Goal: Information Seeking & Learning: Learn about a topic

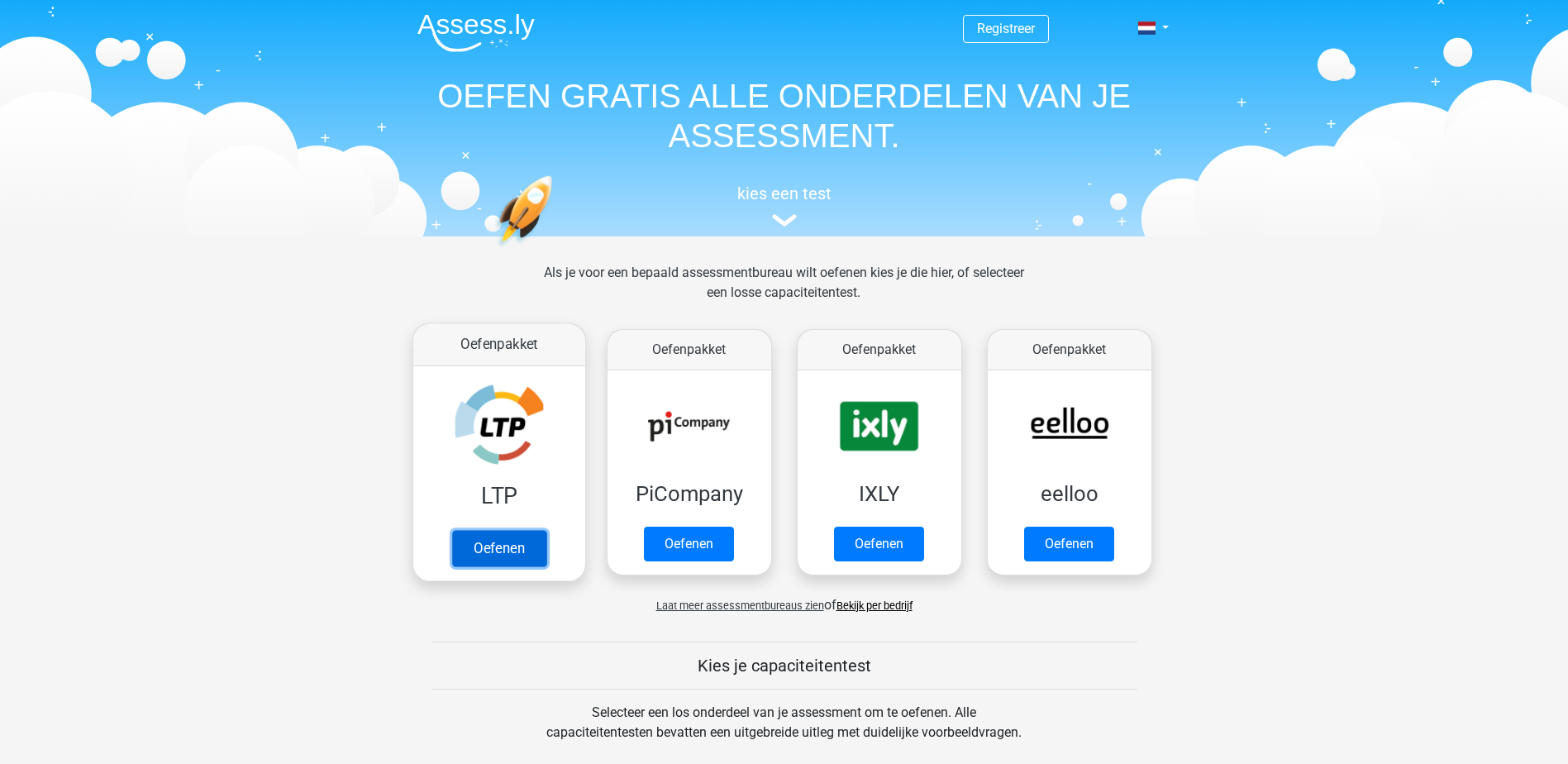
click at [485, 530] on link "Oefenen" at bounding box center [498, 548] width 94 height 36
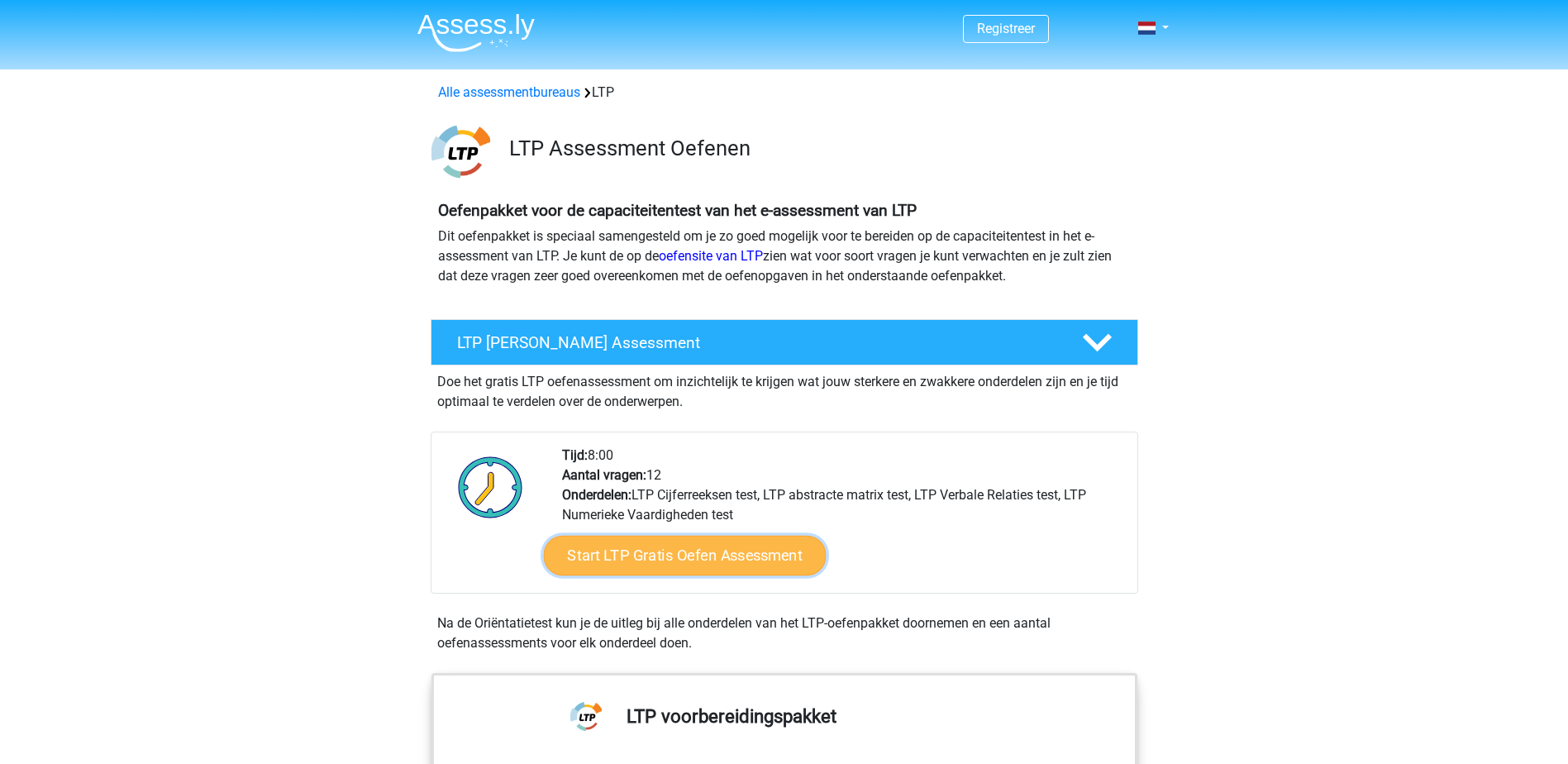
click at [652, 548] on link "Start LTP Gratis Oefen Assessment" at bounding box center [684, 556] width 282 height 40
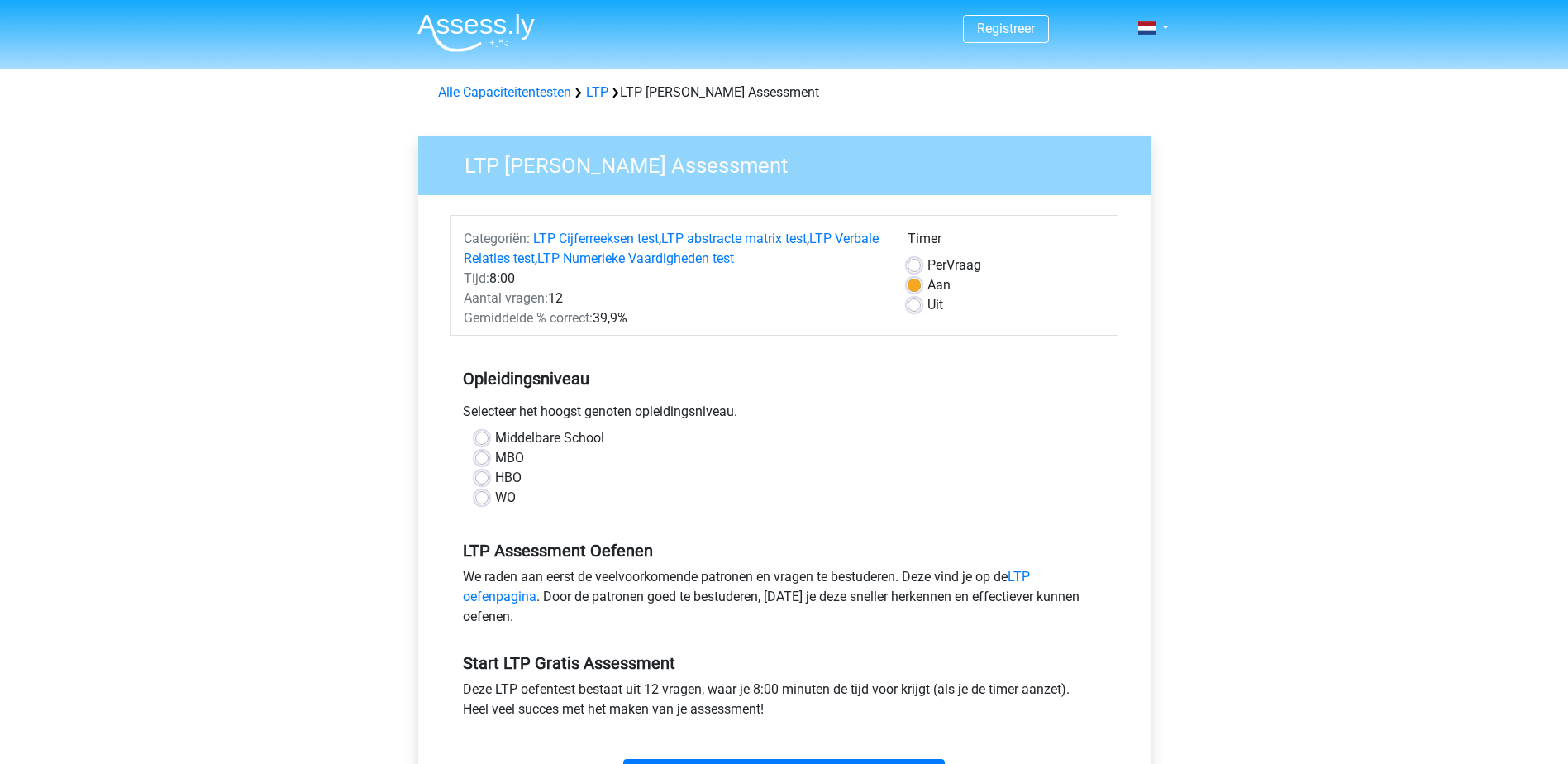
click at [495, 478] on label "HBO" at bounding box center [508, 478] width 27 height 20
click at [486, 478] on input "HBO" at bounding box center [482, 476] width 13 height 16
radio input "true"
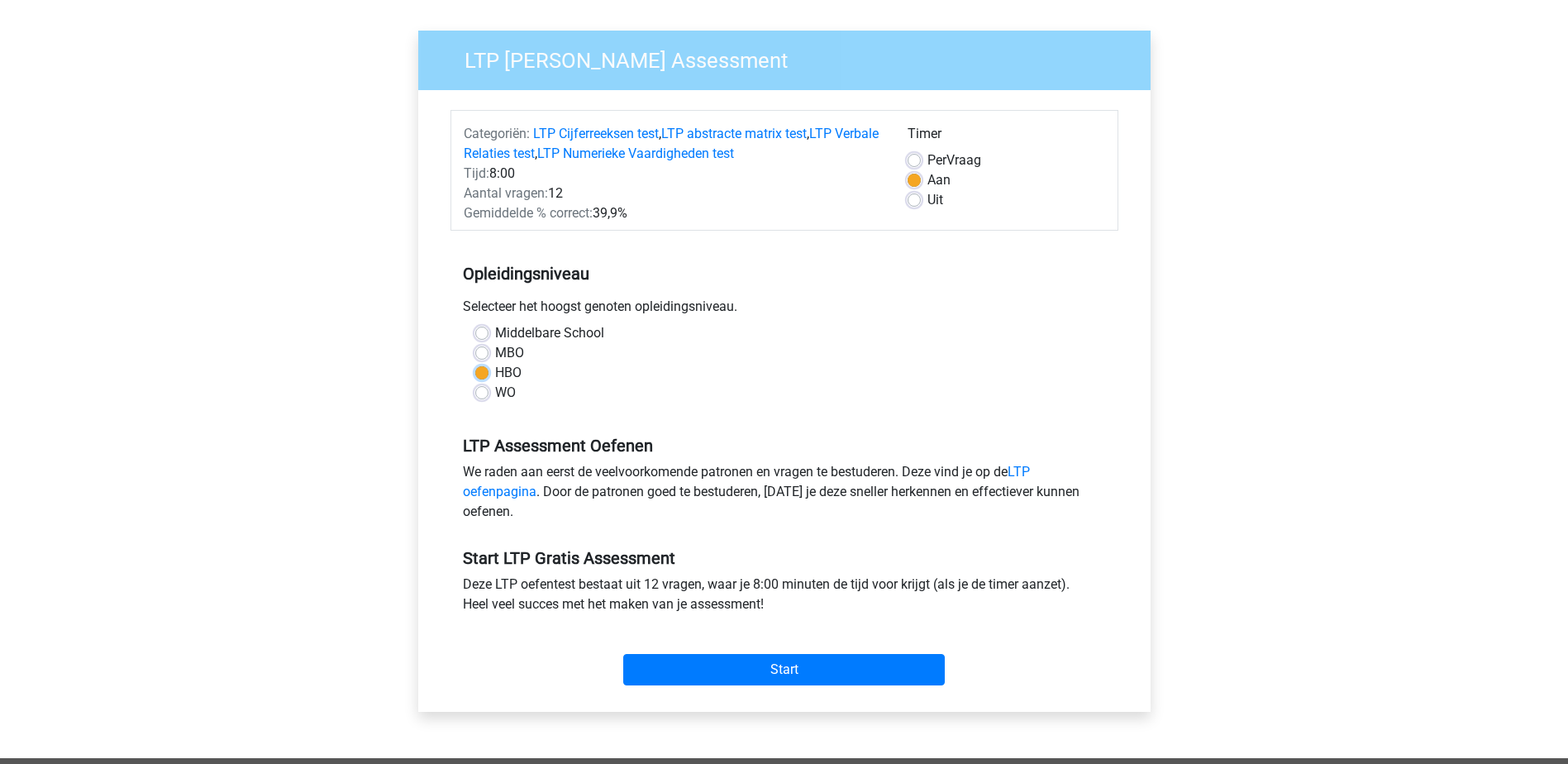
scroll to position [331, 0]
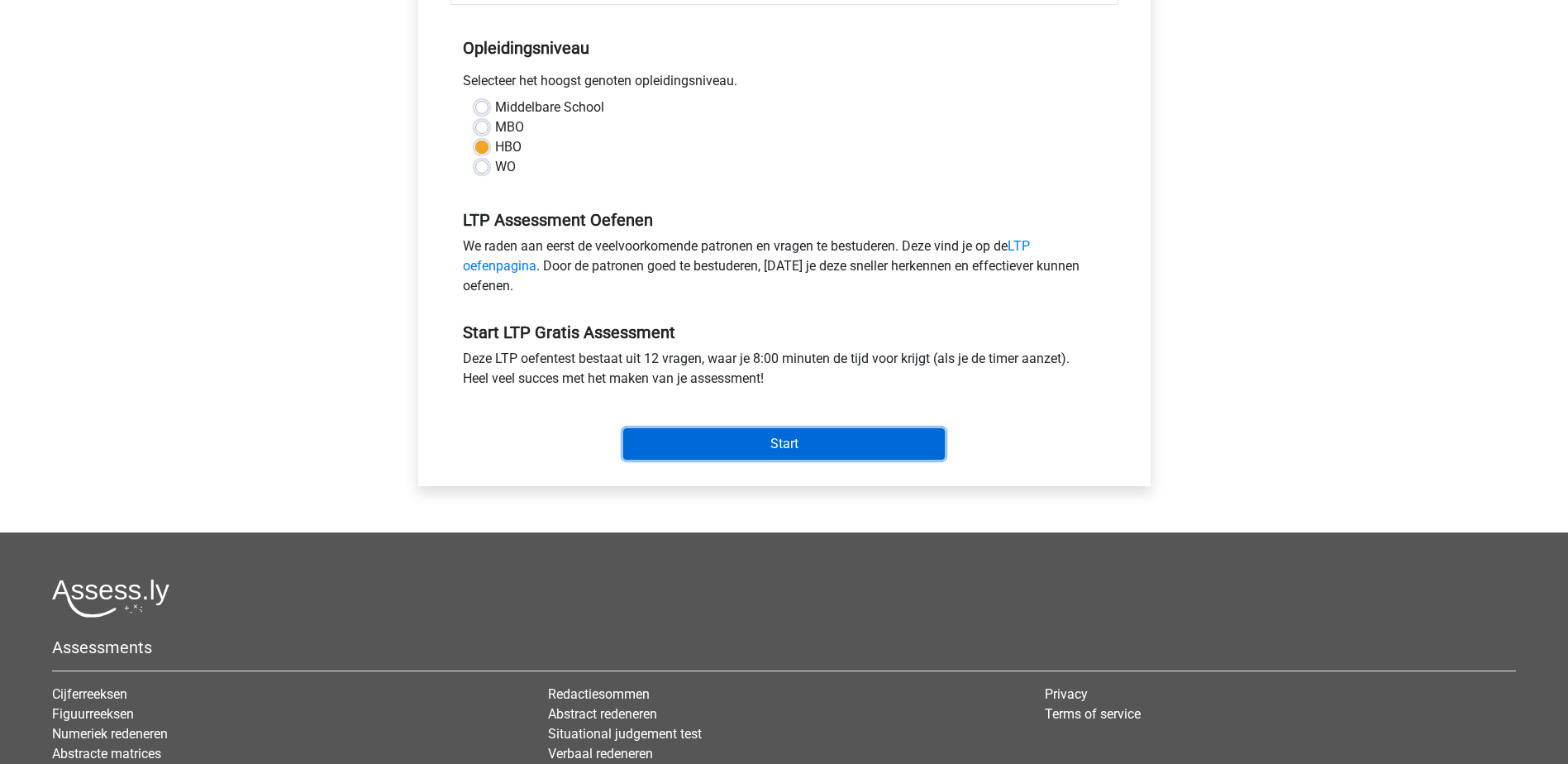
click at [875, 438] on input "Start" at bounding box center [783, 444] width 321 height 31
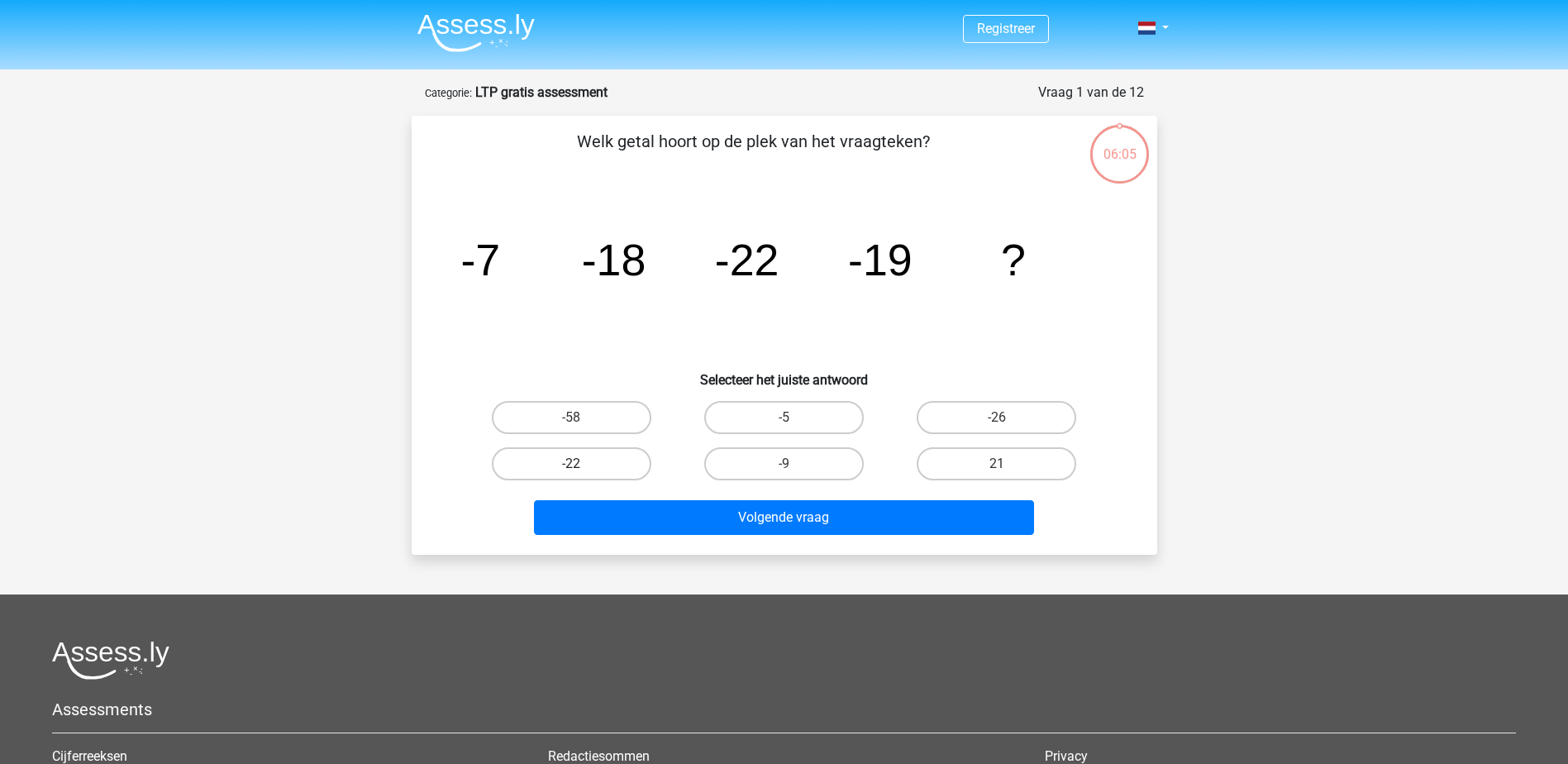
click at [549, 462] on label "-22" at bounding box center [571, 464] width 159 height 33
click at [571, 464] on input "-22" at bounding box center [576, 468] width 10 height 10
radio input "true"
click at [1080, 507] on div "Volgende vraag" at bounding box center [784, 520] width 638 height 41
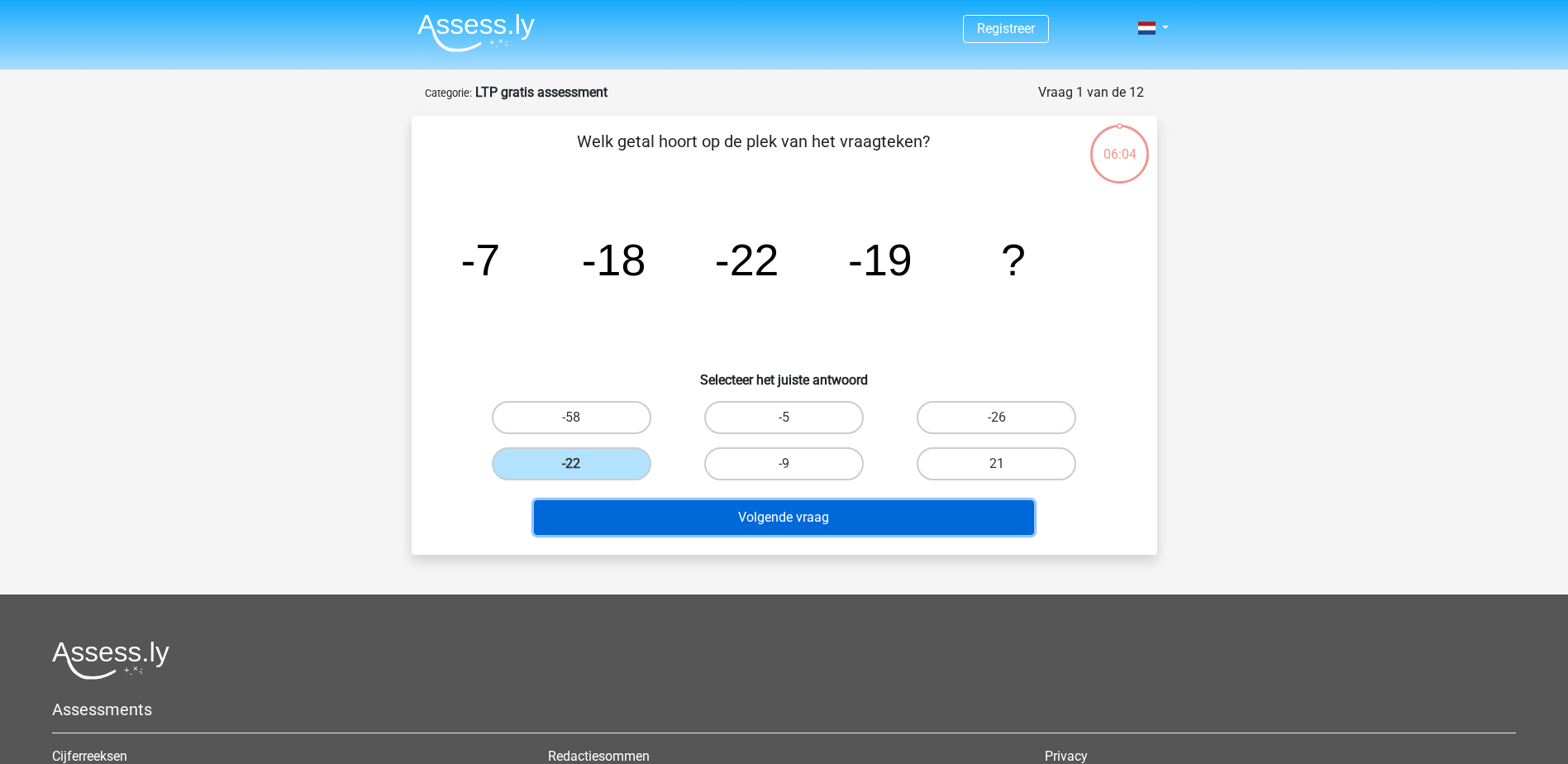
click at [988, 512] on button "Volgende vraag" at bounding box center [784, 517] width 500 height 34
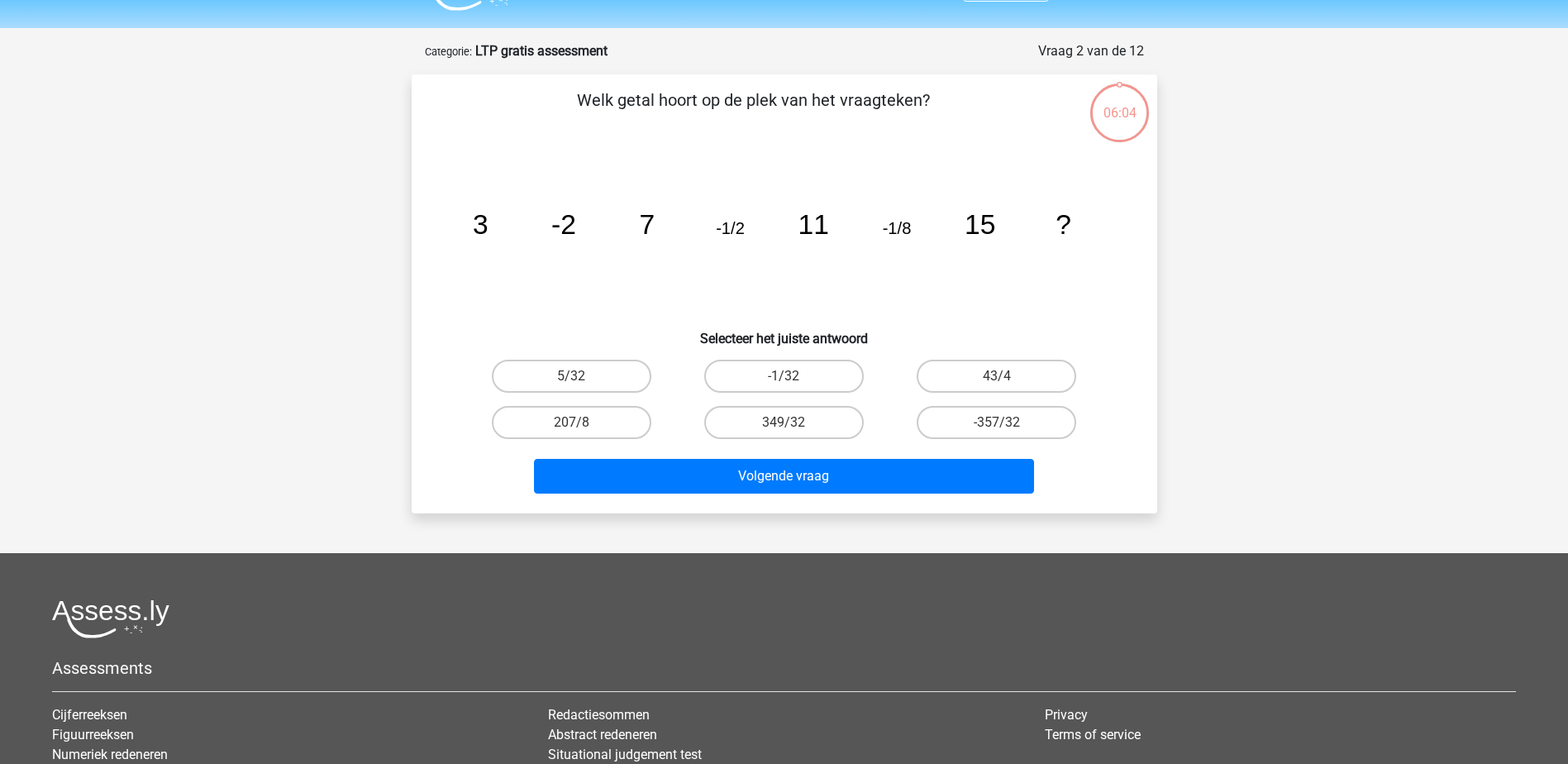
scroll to position [83, 0]
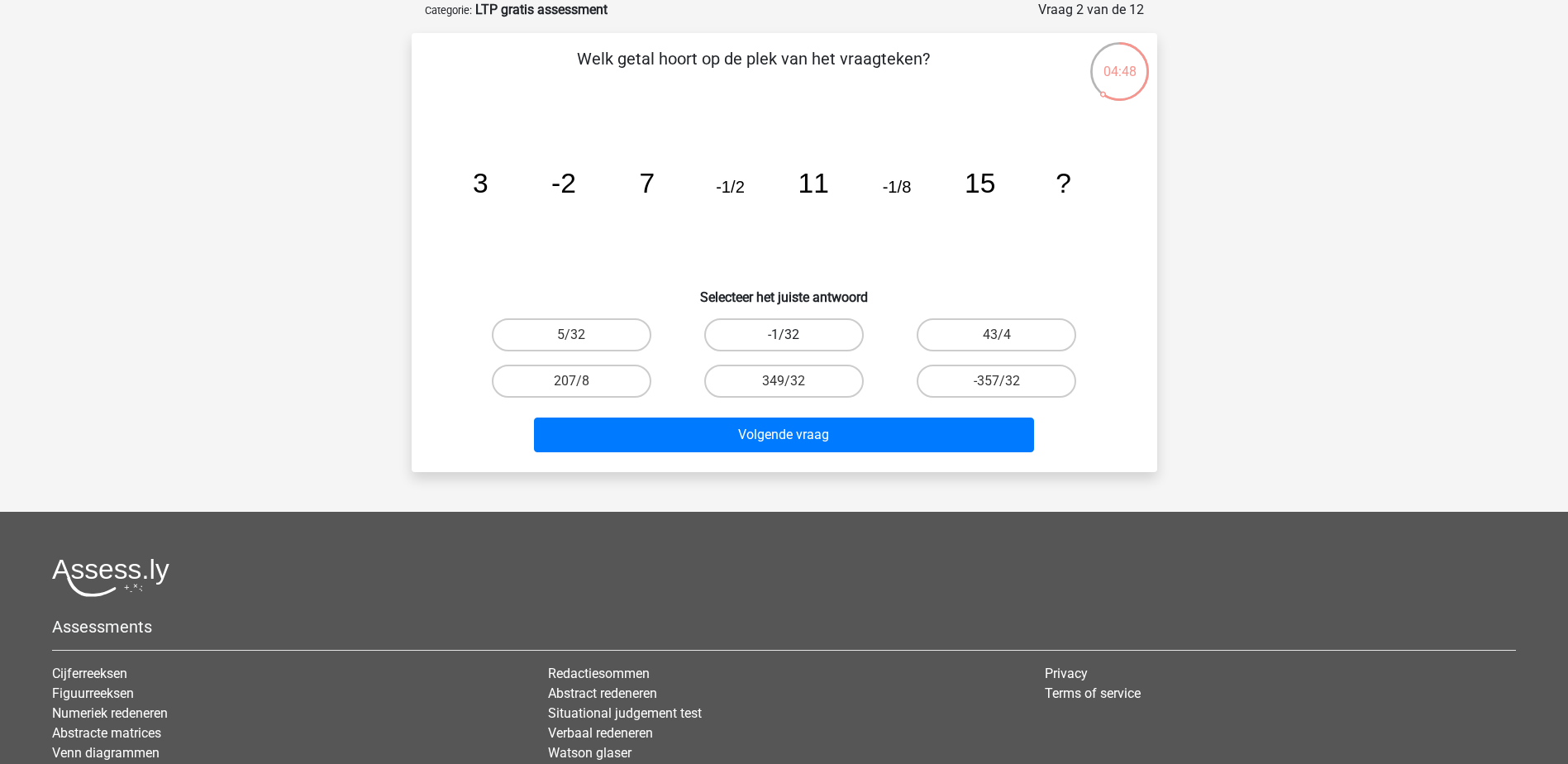
click at [815, 336] on label "-1/32" at bounding box center [783, 335] width 159 height 33
click at [794, 336] on input "-1/32" at bounding box center [789, 340] width 10 height 10
radio input "true"
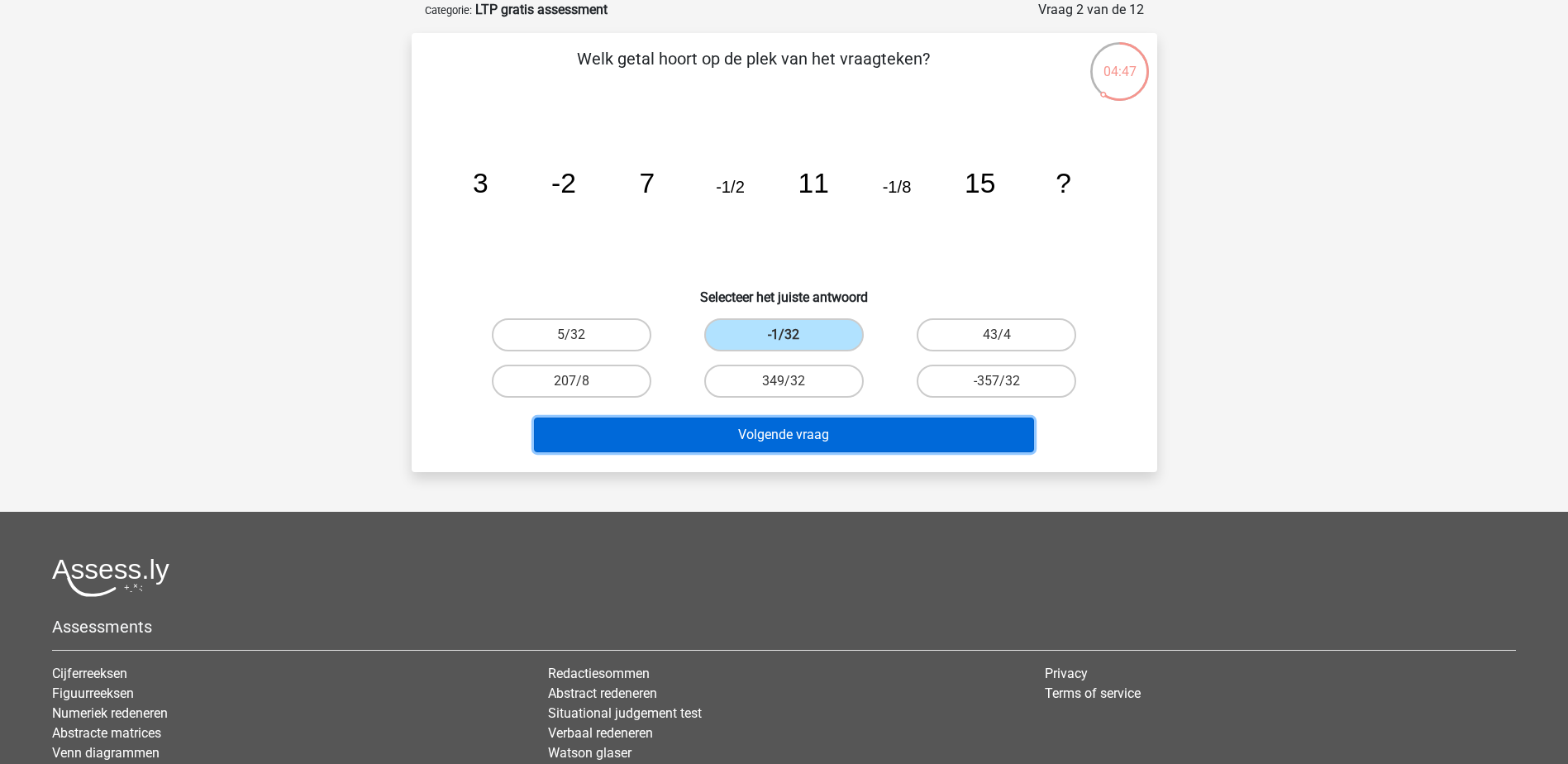
click at [837, 444] on button "Volgende vraag" at bounding box center [784, 435] width 500 height 34
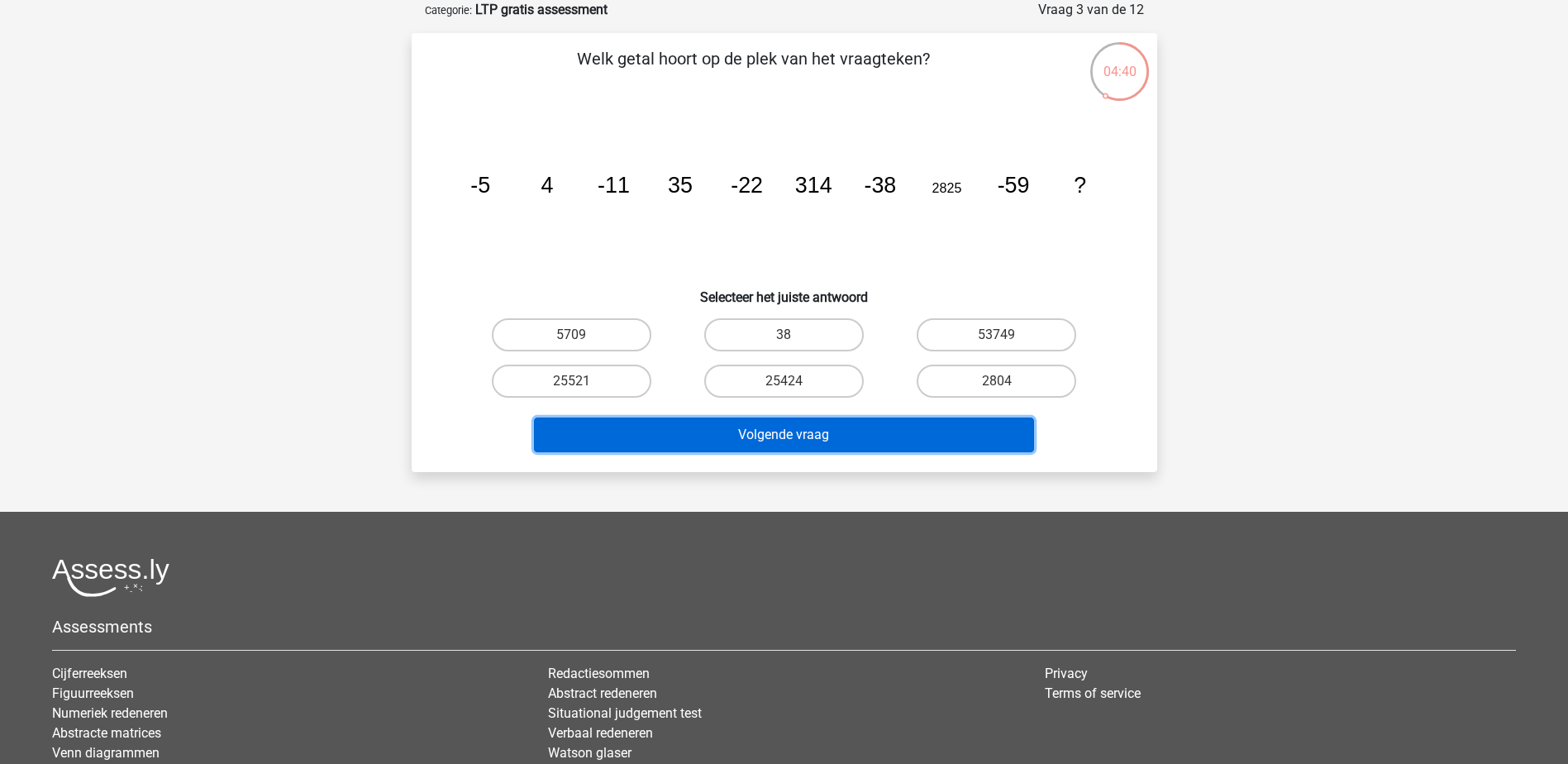
click at [755, 434] on button "Volgende vraag" at bounding box center [784, 435] width 500 height 34
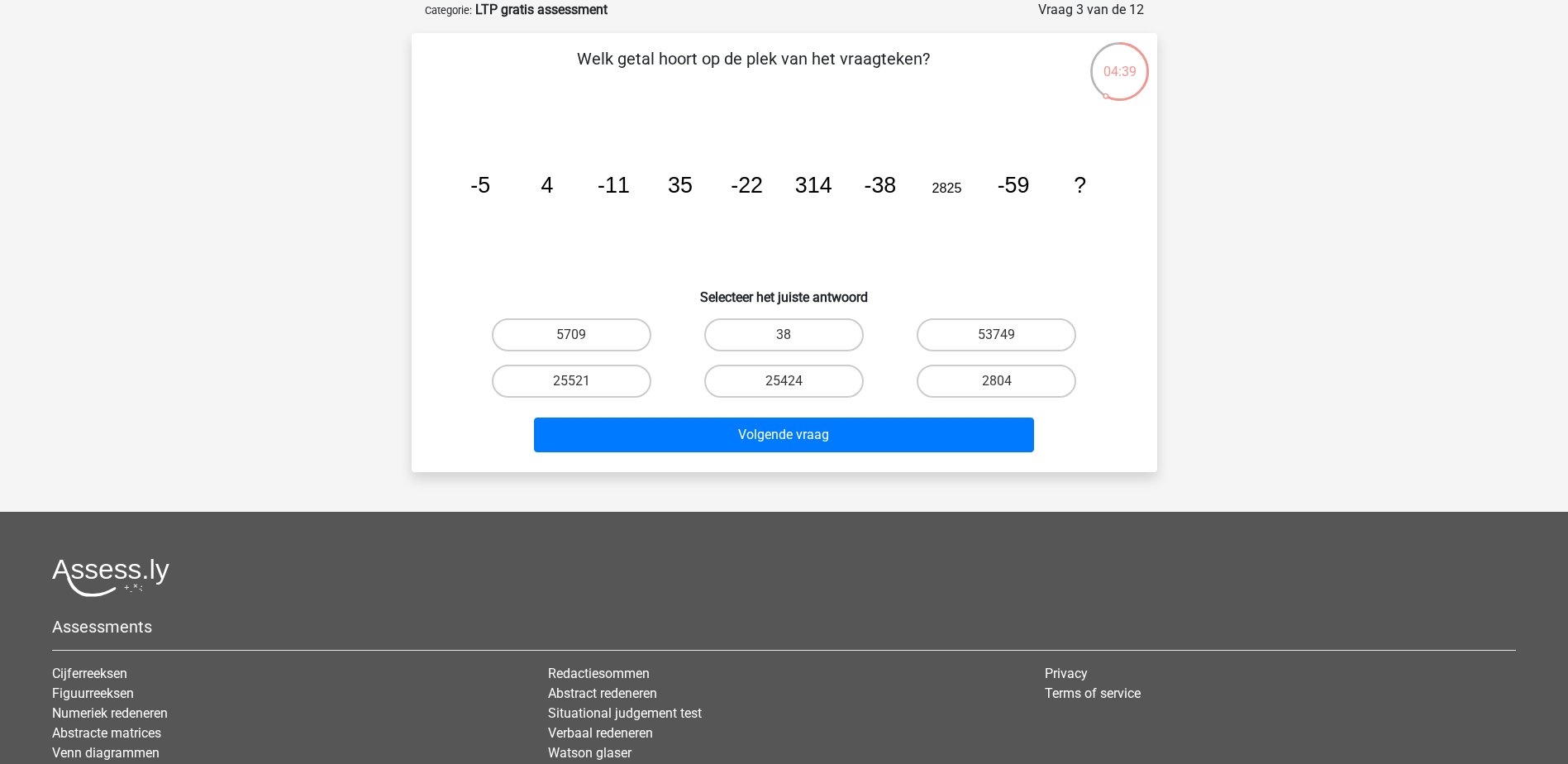
click at [649, 277] on h6 "Selecteer het juiste antwoord" at bounding box center [784, 290] width 692 height 29
click at [794, 329] on label "38" at bounding box center [783, 335] width 159 height 33
click at [794, 335] on input "38" at bounding box center [789, 340] width 10 height 10
radio input "true"
click at [799, 460] on div "Welk getal hoort op de plek van het vraagteken? image/svg+xml -5 4 -11 35 -22 3…" at bounding box center [785, 253] width 746 height 439
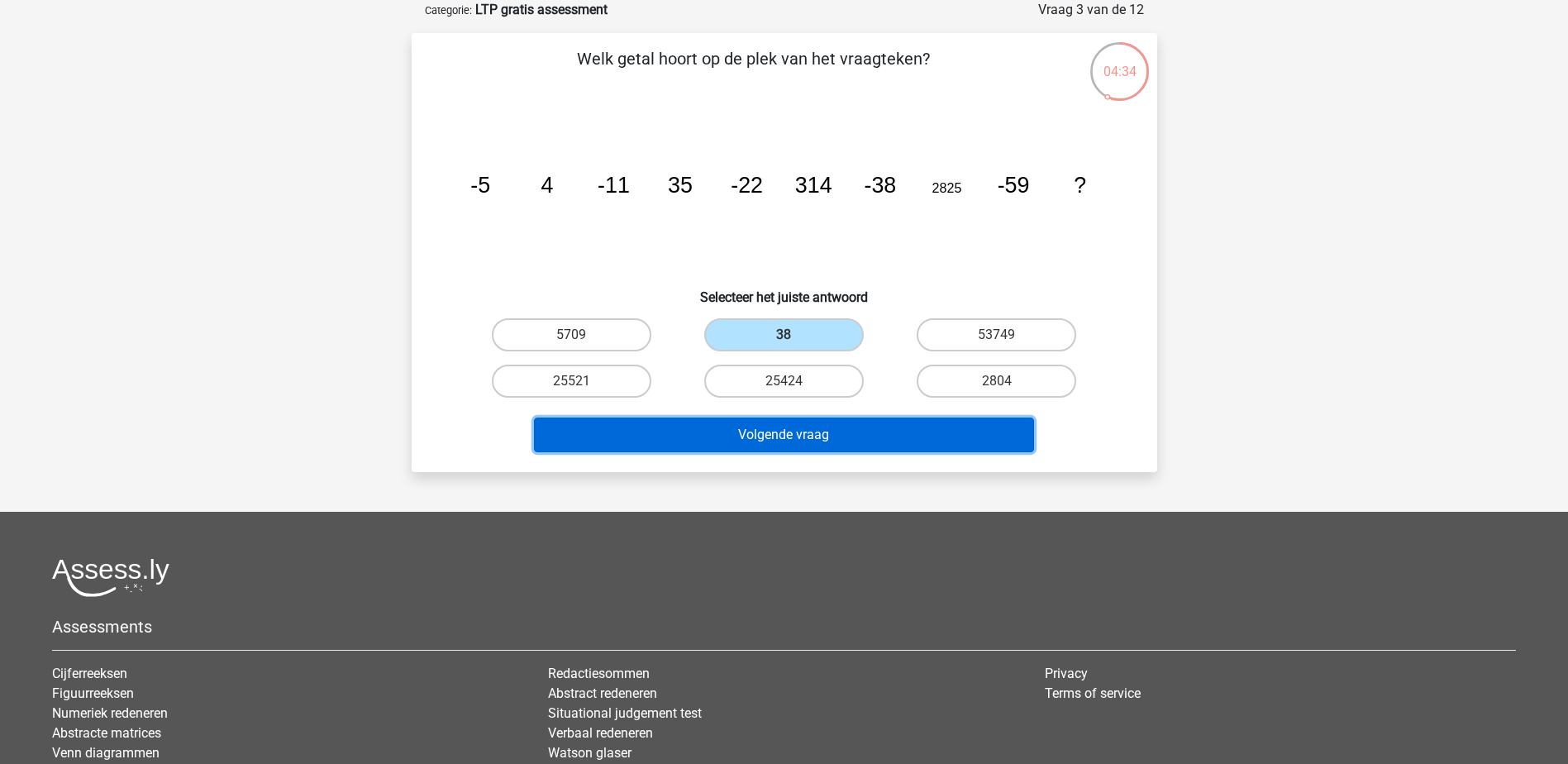
click at [793, 444] on button "Volgende vraag" at bounding box center [784, 435] width 500 height 34
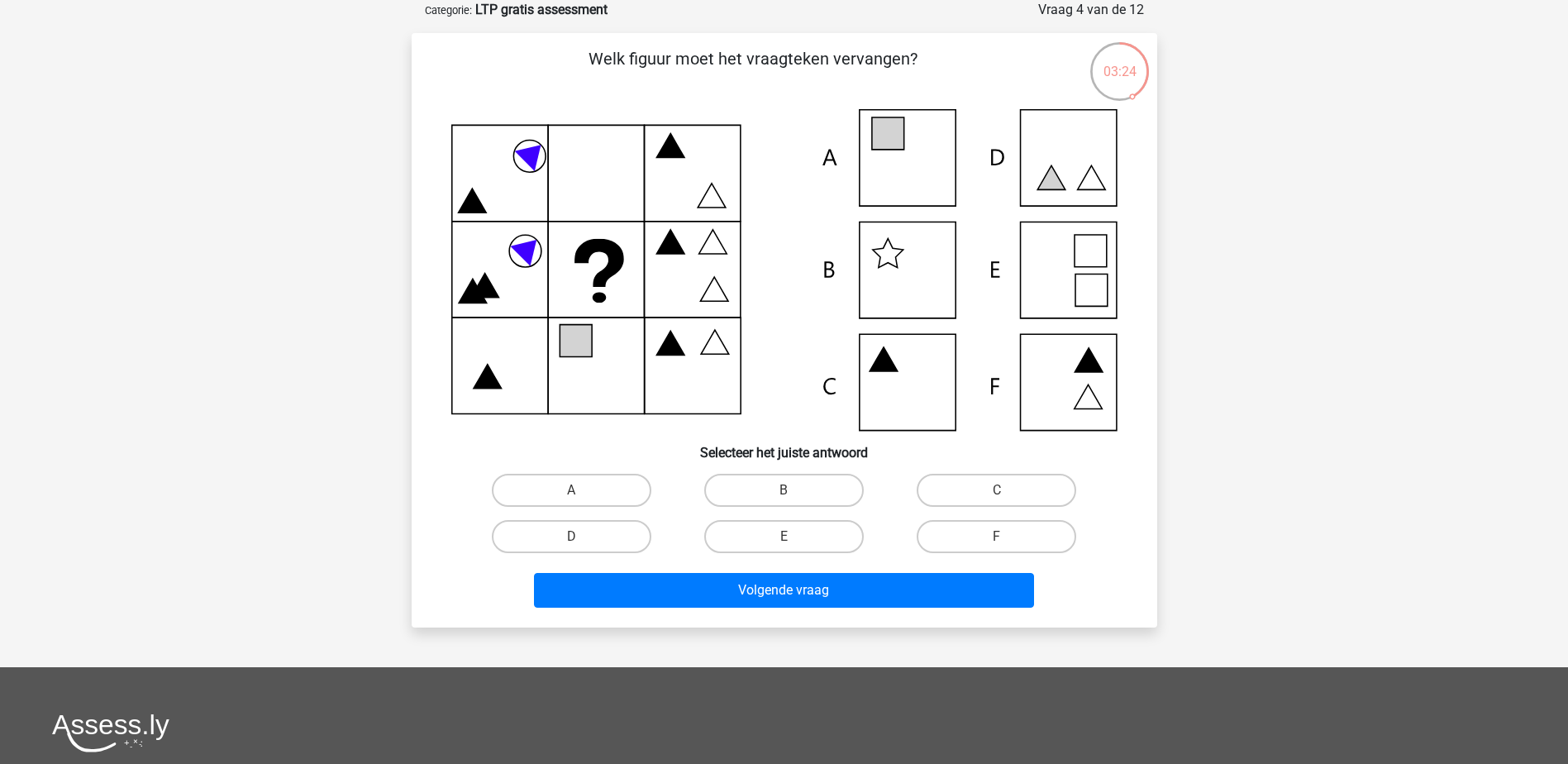
click at [922, 174] on icon at bounding box center [784, 269] width 667 height 321
click at [1059, 285] on icon at bounding box center [784, 269] width 667 height 321
click at [844, 536] on label "E" at bounding box center [783, 536] width 159 height 33
click at [794, 536] on input "E" at bounding box center [789, 541] width 10 height 10
radio input "true"
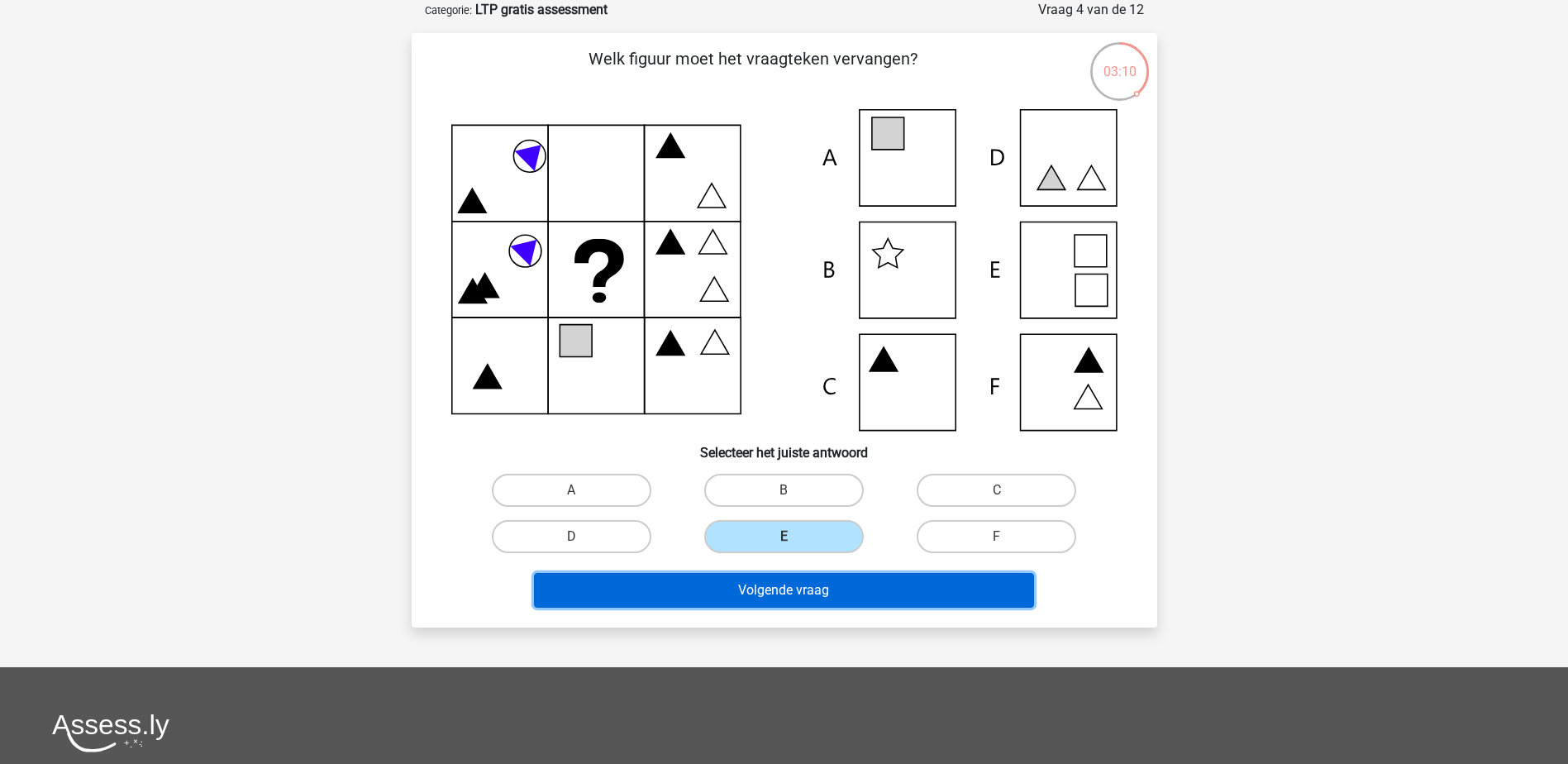
click at [873, 592] on button "Volgende vraag" at bounding box center [784, 590] width 500 height 34
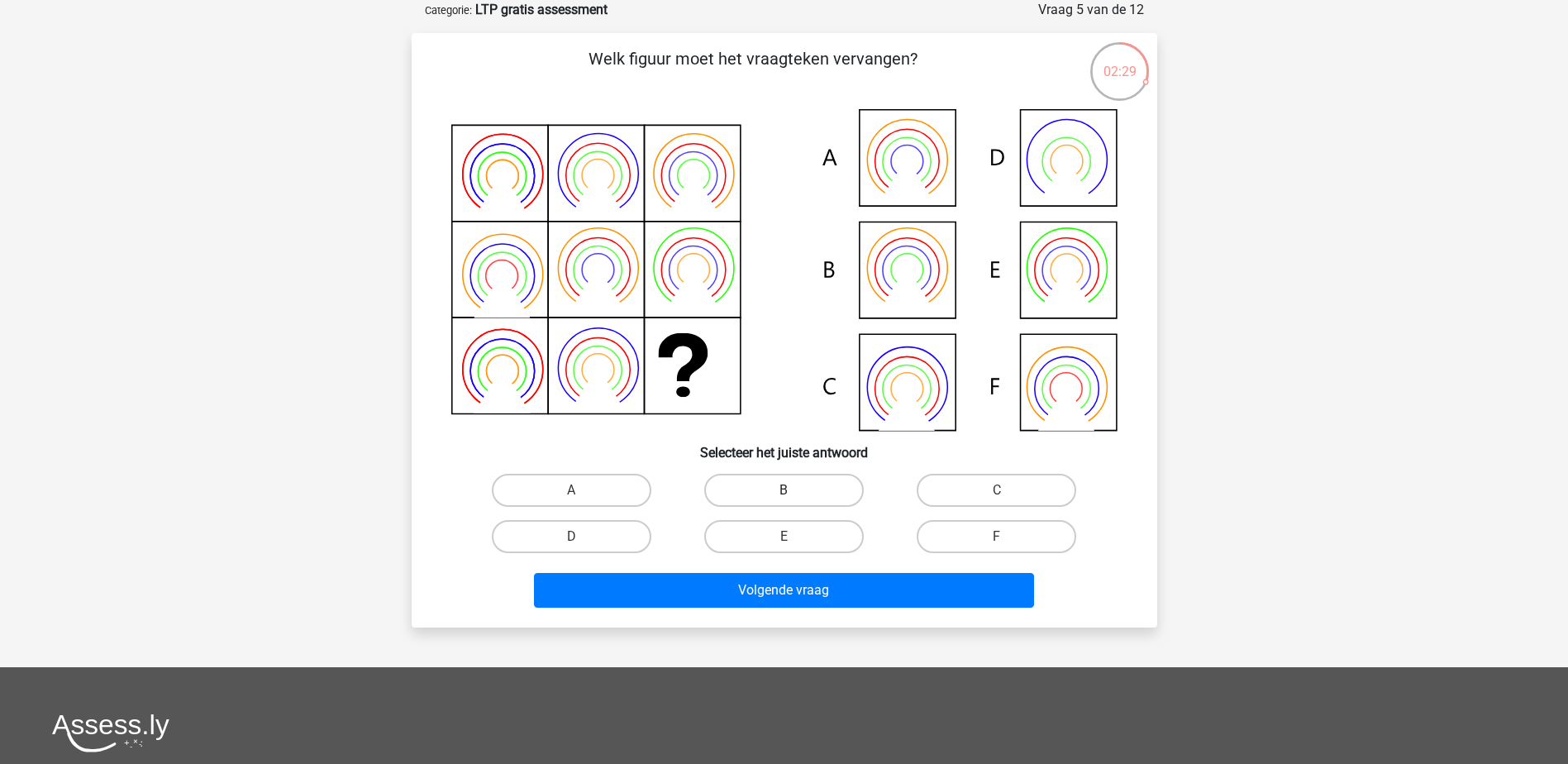
click at [788, 476] on label "B" at bounding box center [783, 490] width 159 height 33
click at [788, 490] on input "B" at bounding box center [789, 495] width 10 height 10
radio input "true"
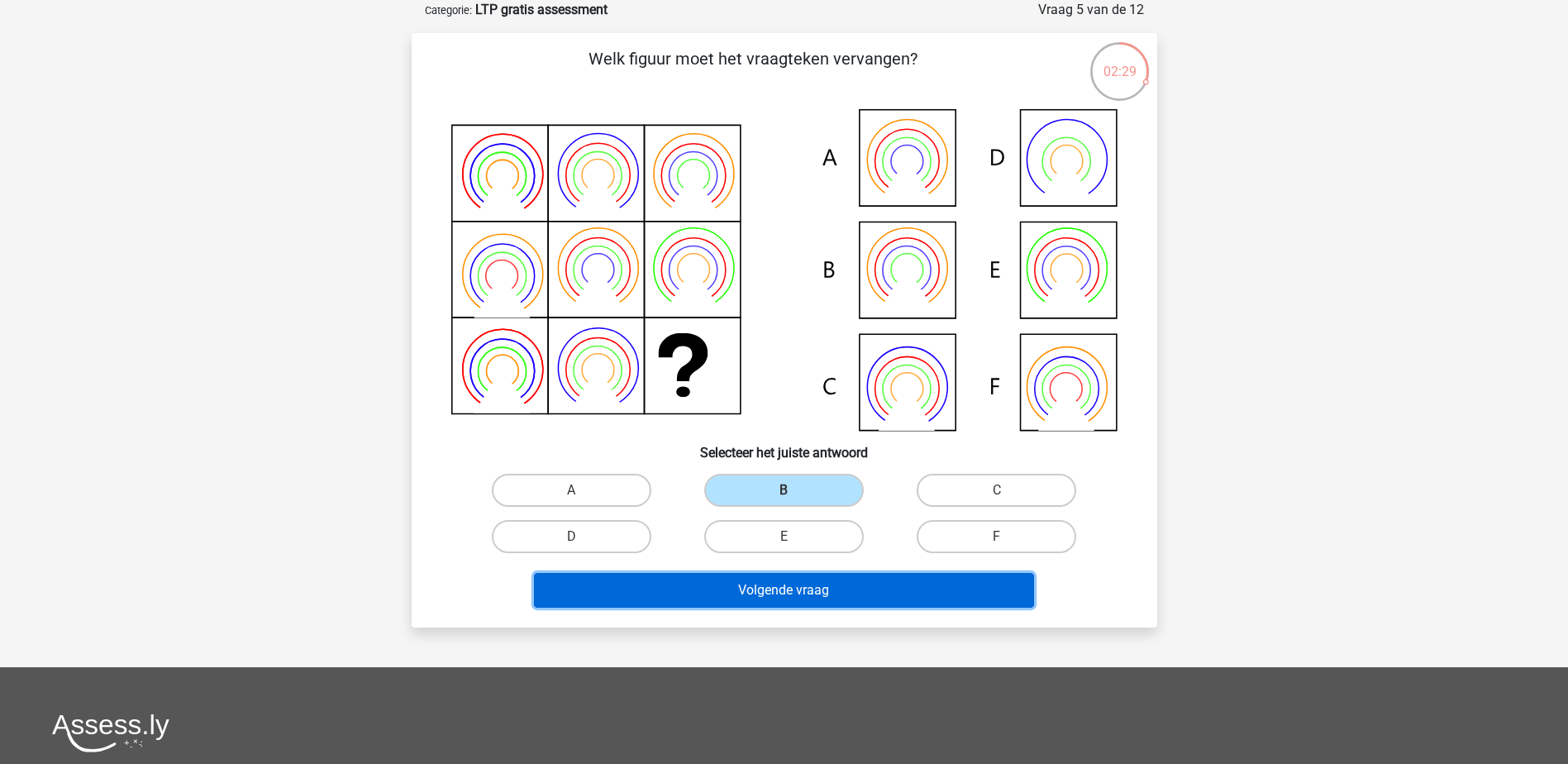
click at [883, 579] on button "Volgende vraag" at bounding box center [784, 590] width 500 height 34
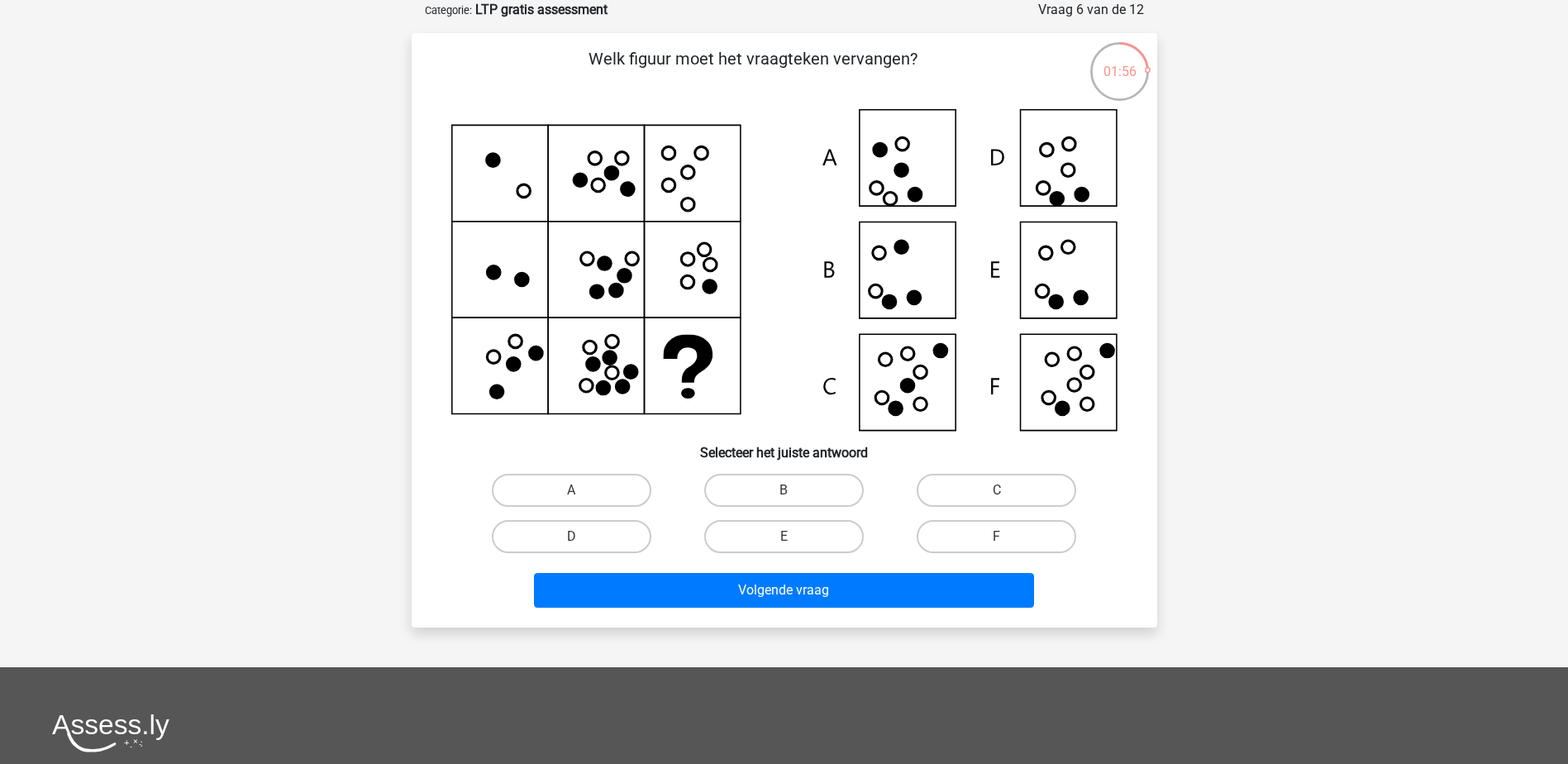
click at [1086, 176] on icon at bounding box center [784, 269] width 667 height 321
click at [652, 541] on div "D" at bounding box center [571, 536] width 199 height 33
click at [625, 543] on label "D" at bounding box center [571, 536] width 159 height 33
click at [582, 543] on input "D" at bounding box center [576, 541] width 10 height 10
radio input "true"
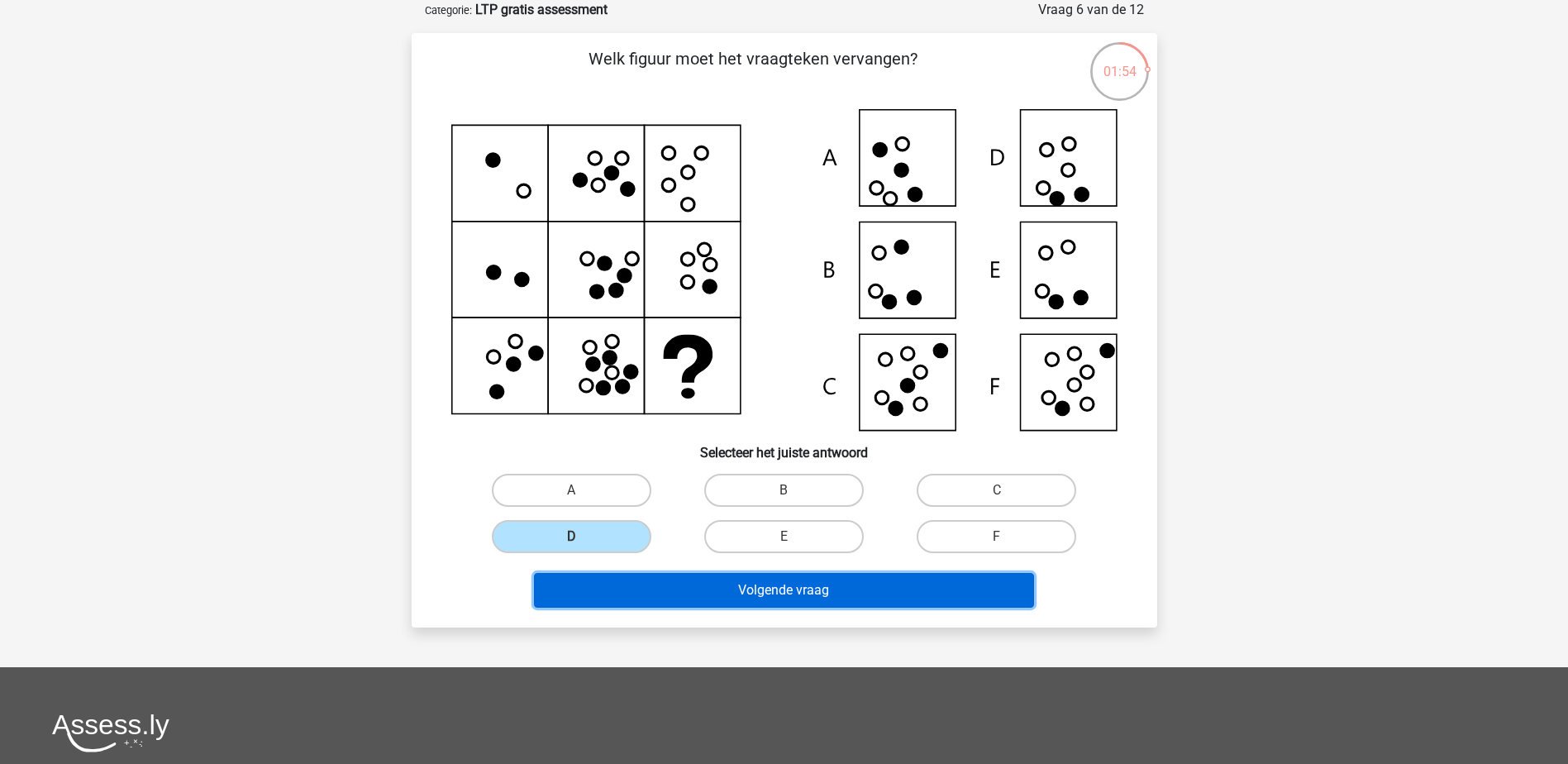
click at [700, 582] on button "Volgende vraag" at bounding box center [784, 590] width 500 height 34
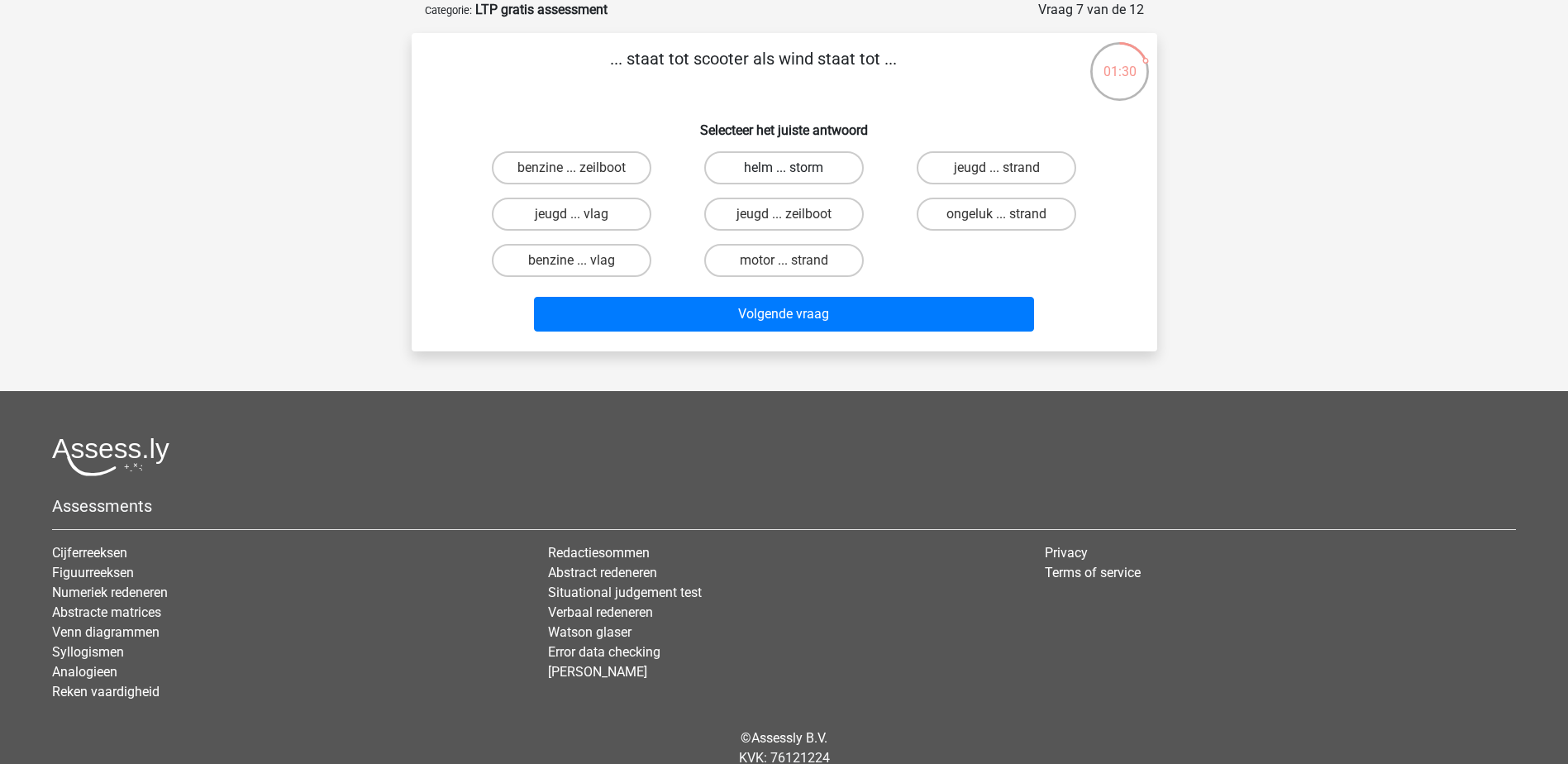
click at [835, 174] on label "helm ... storm" at bounding box center [783, 168] width 159 height 33
click at [794, 174] on input "helm ... storm" at bounding box center [789, 173] width 10 height 10
radio input "true"
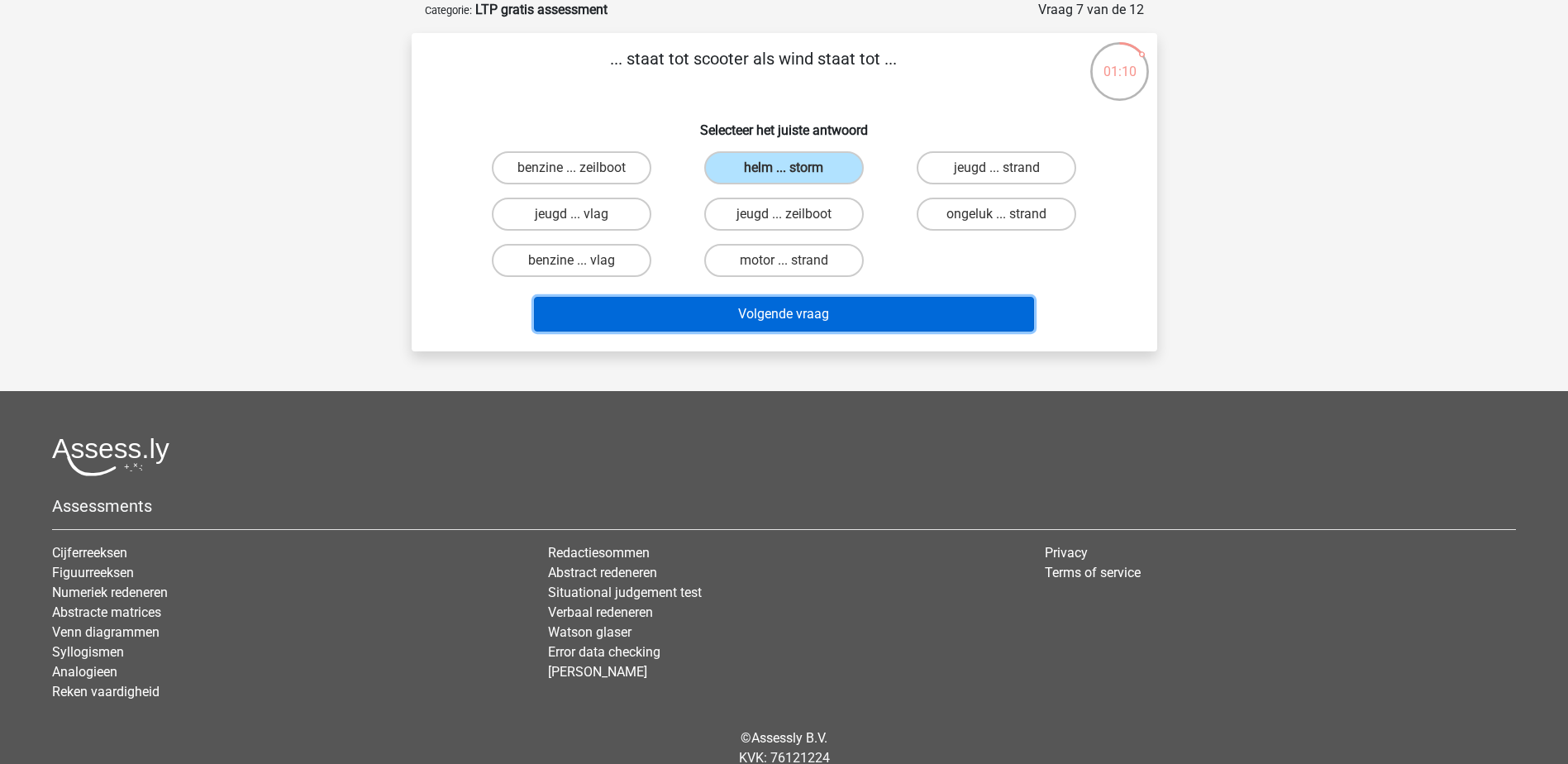
click at [905, 307] on button "Volgende vraag" at bounding box center [784, 314] width 500 height 34
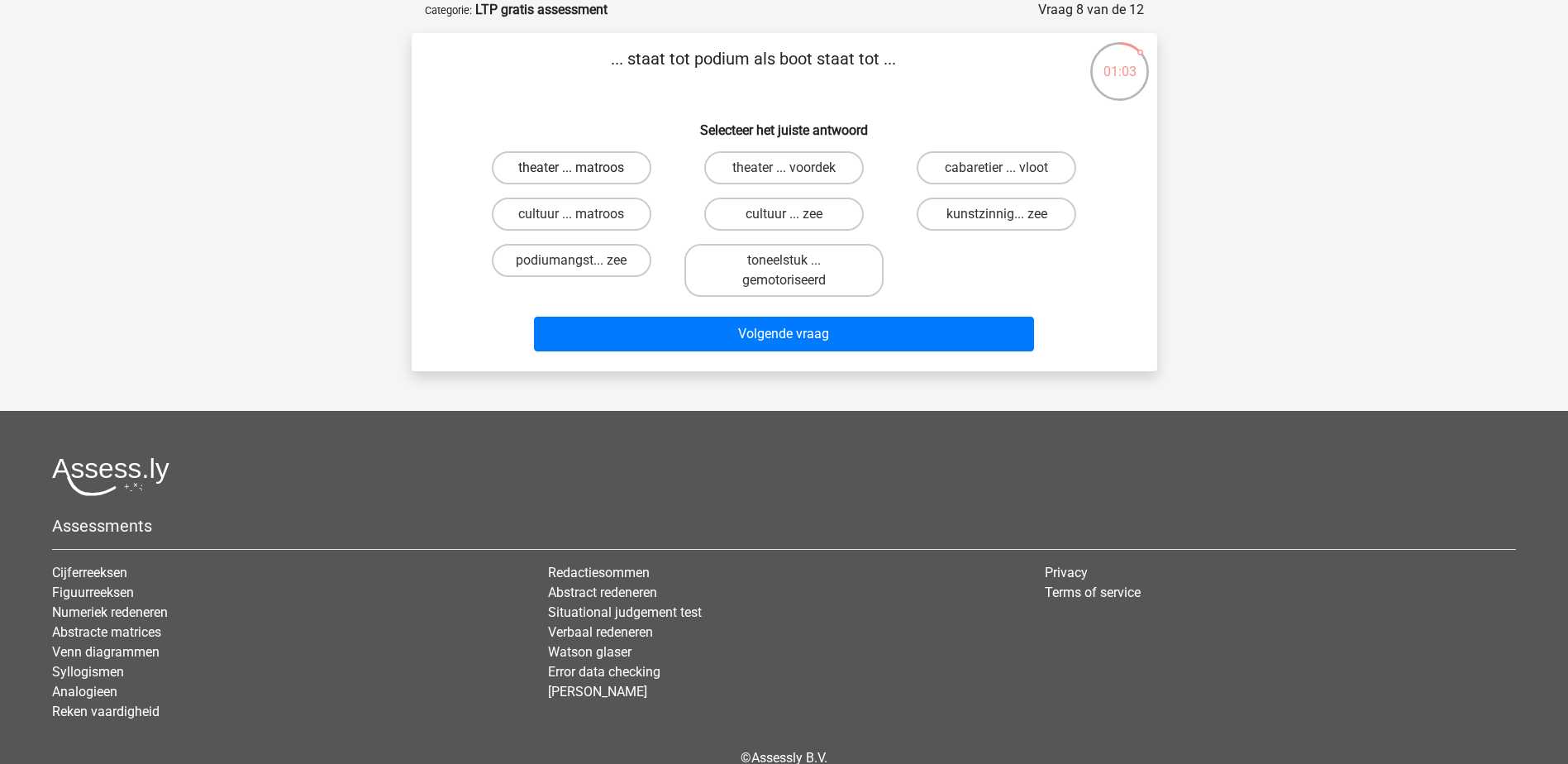
click at [580, 166] on label "theater ... matroos" at bounding box center [571, 168] width 159 height 33
click at [580, 168] on input "theater ... matroos" at bounding box center [576, 173] width 10 height 10
radio input "true"
click at [840, 173] on label "theater ... voordek" at bounding box center [783, 168] width 159 height 33
click at [794, 173] on input "theater ... voordek" at bounding box center [789, 173] width 10 height 10
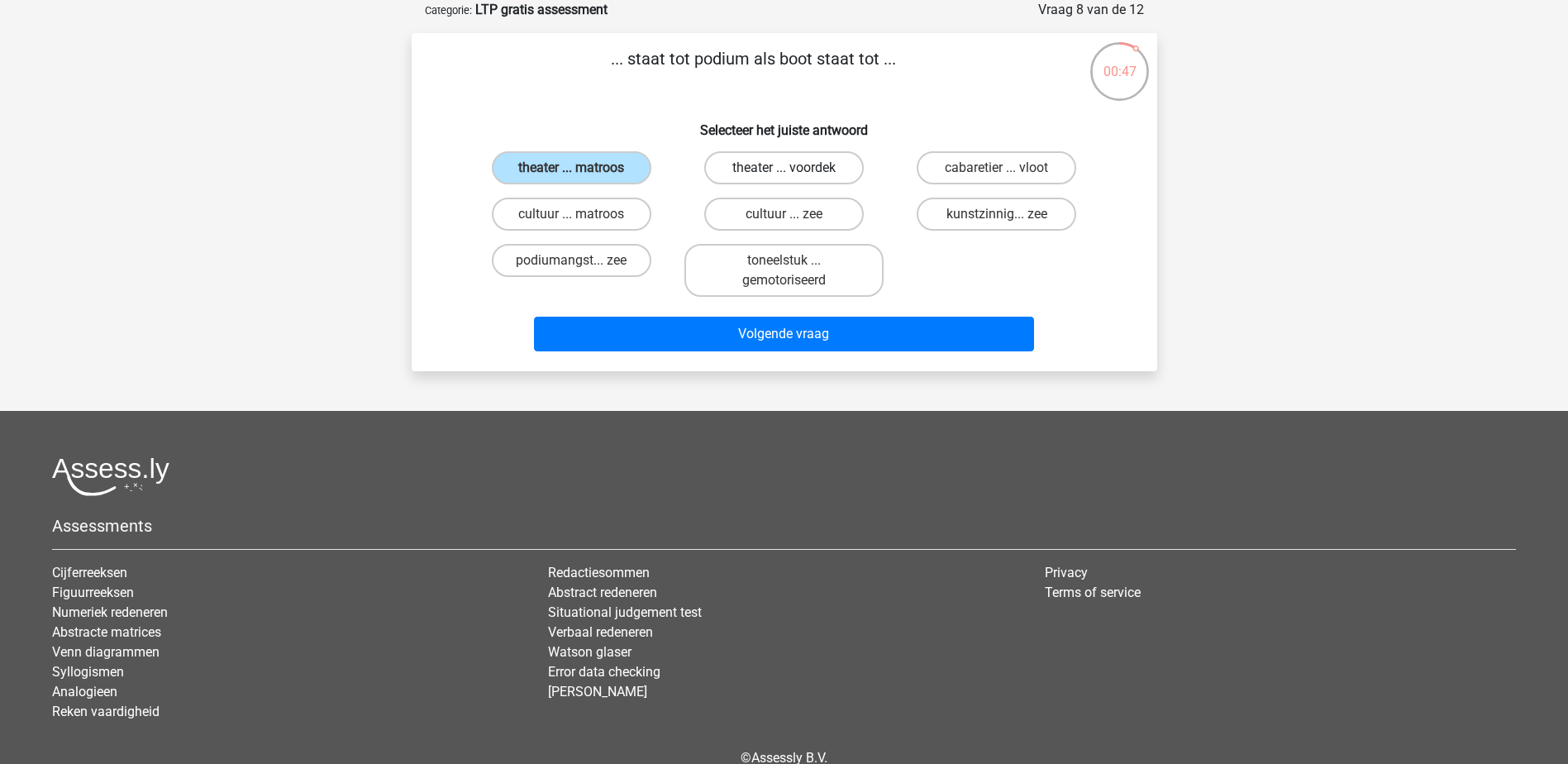
radio input "true"
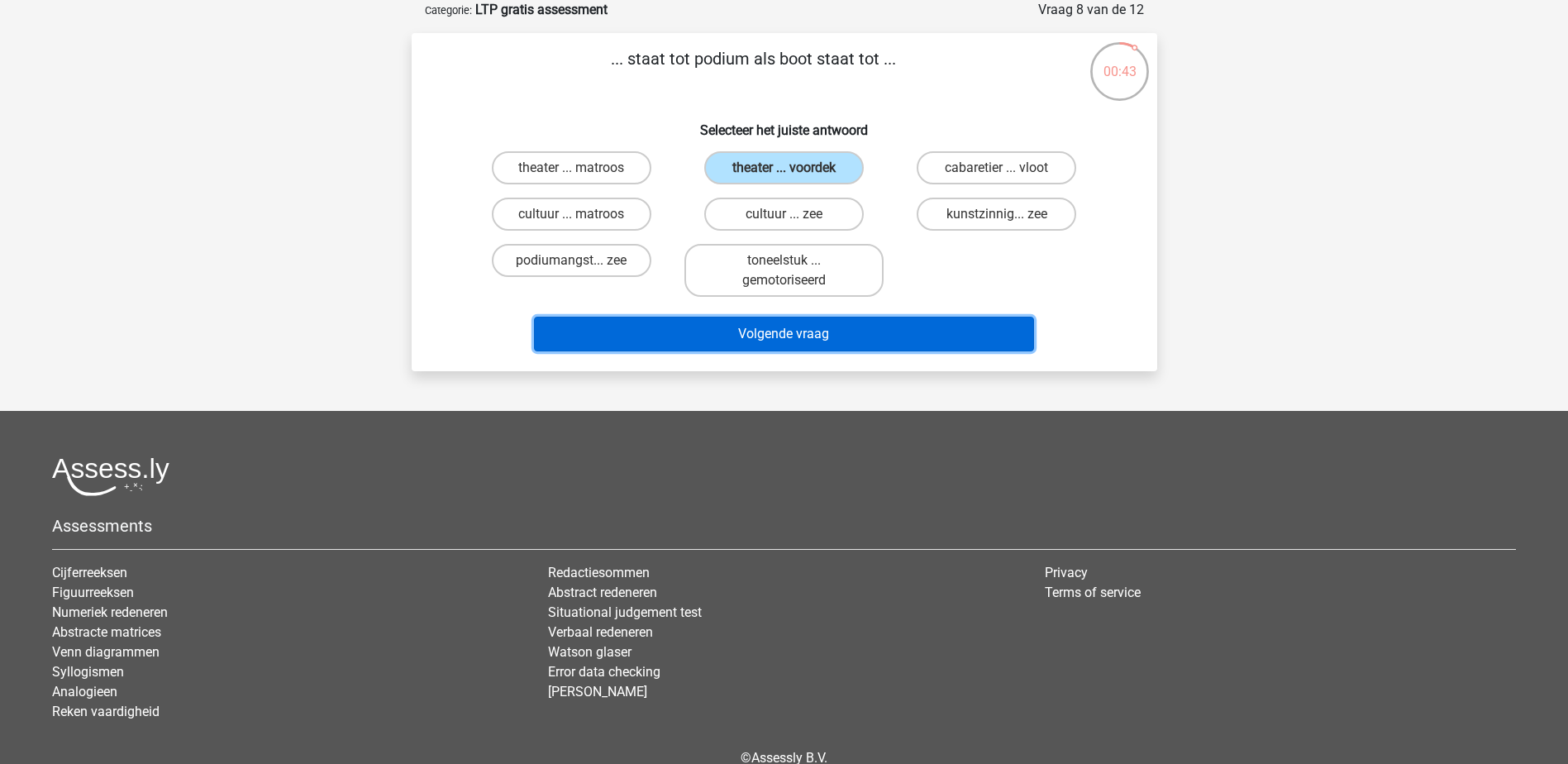
click at [923, 338] on button "Volgende vraag" at bounding box center [784, 334] width 500 height 34
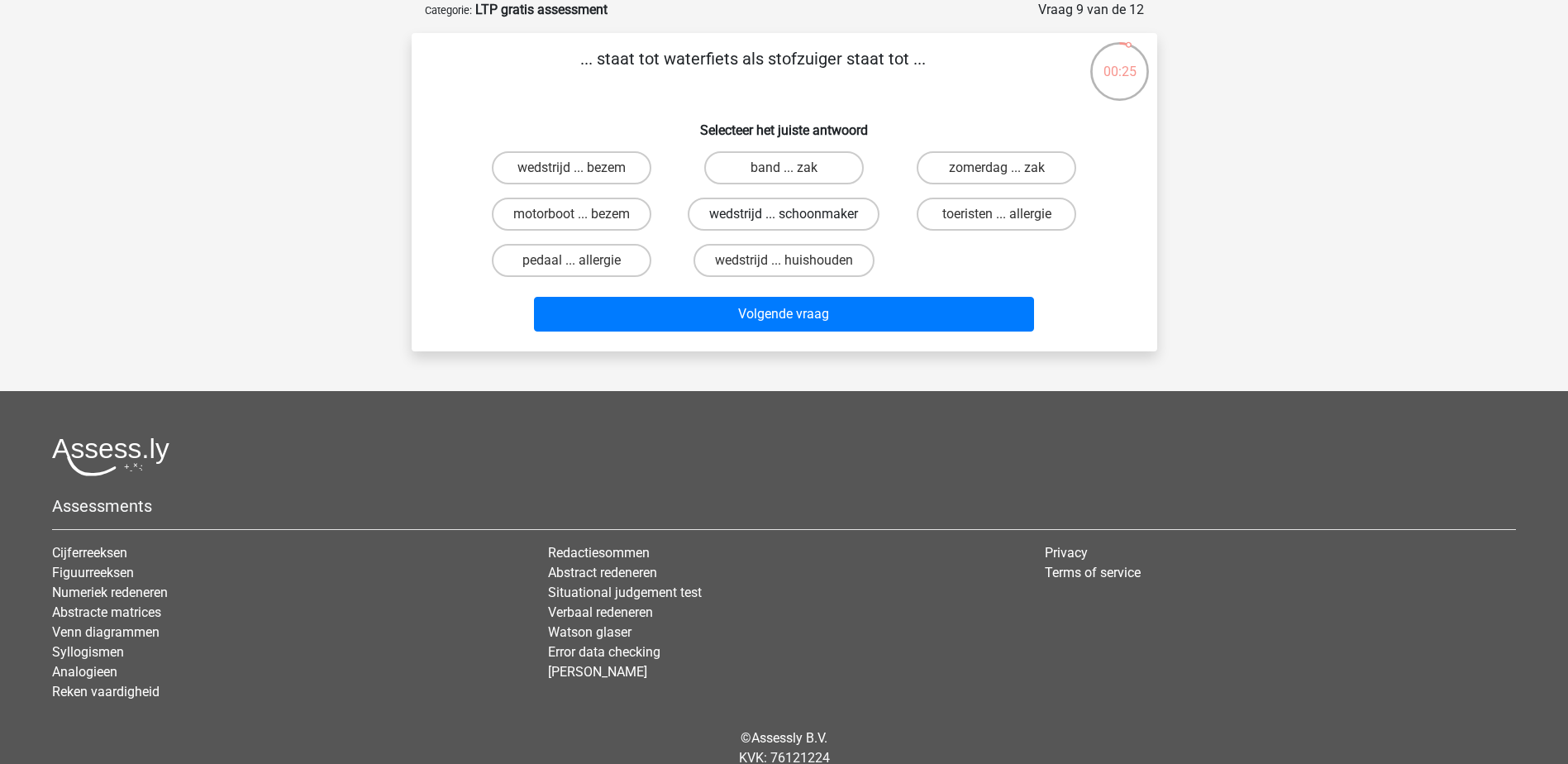
click at [854, 217] on label "wedstrijd ... schoonmaker" at bounding box center [783, 214] width 192 height 33
click at [794, 217] on input "wedstrijd ... schoonmaker" at bounding box center [789, 218] width 10 height 10
radio input "true"
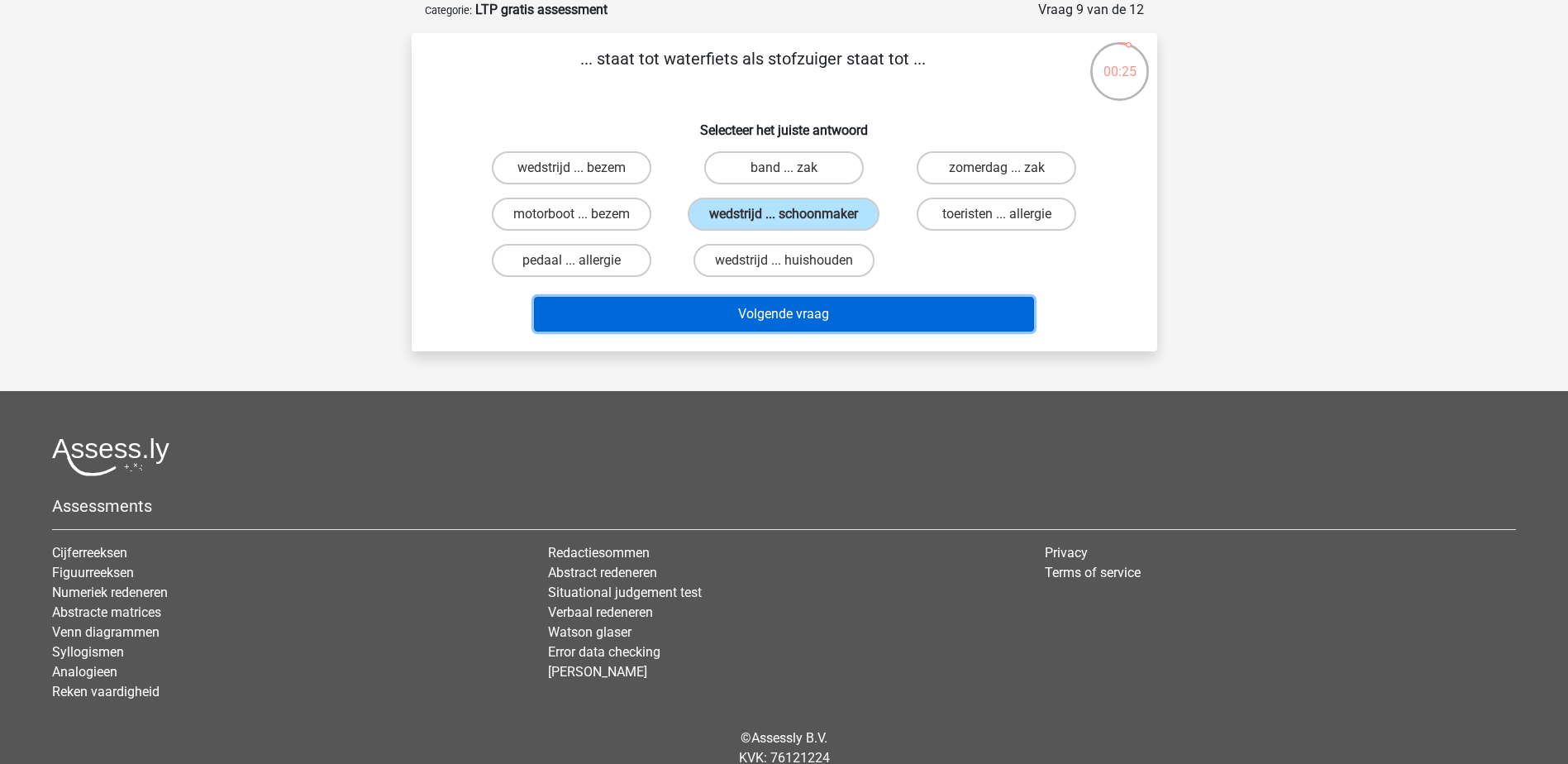
click at [909, 316] on button "Volgende vraag" at bounding box center [784, 314] width 500 height 34
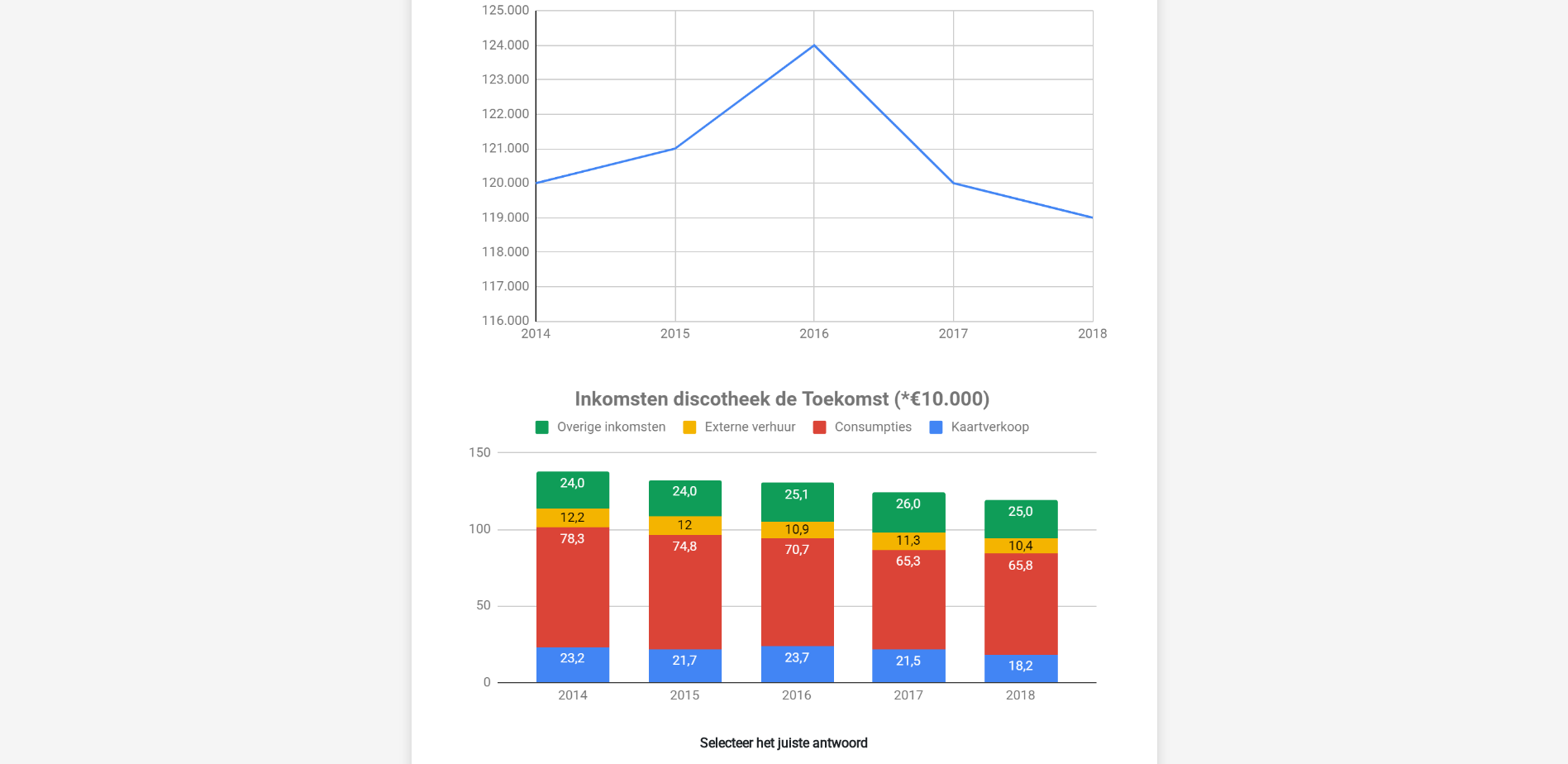
scroll to position [248, 0]
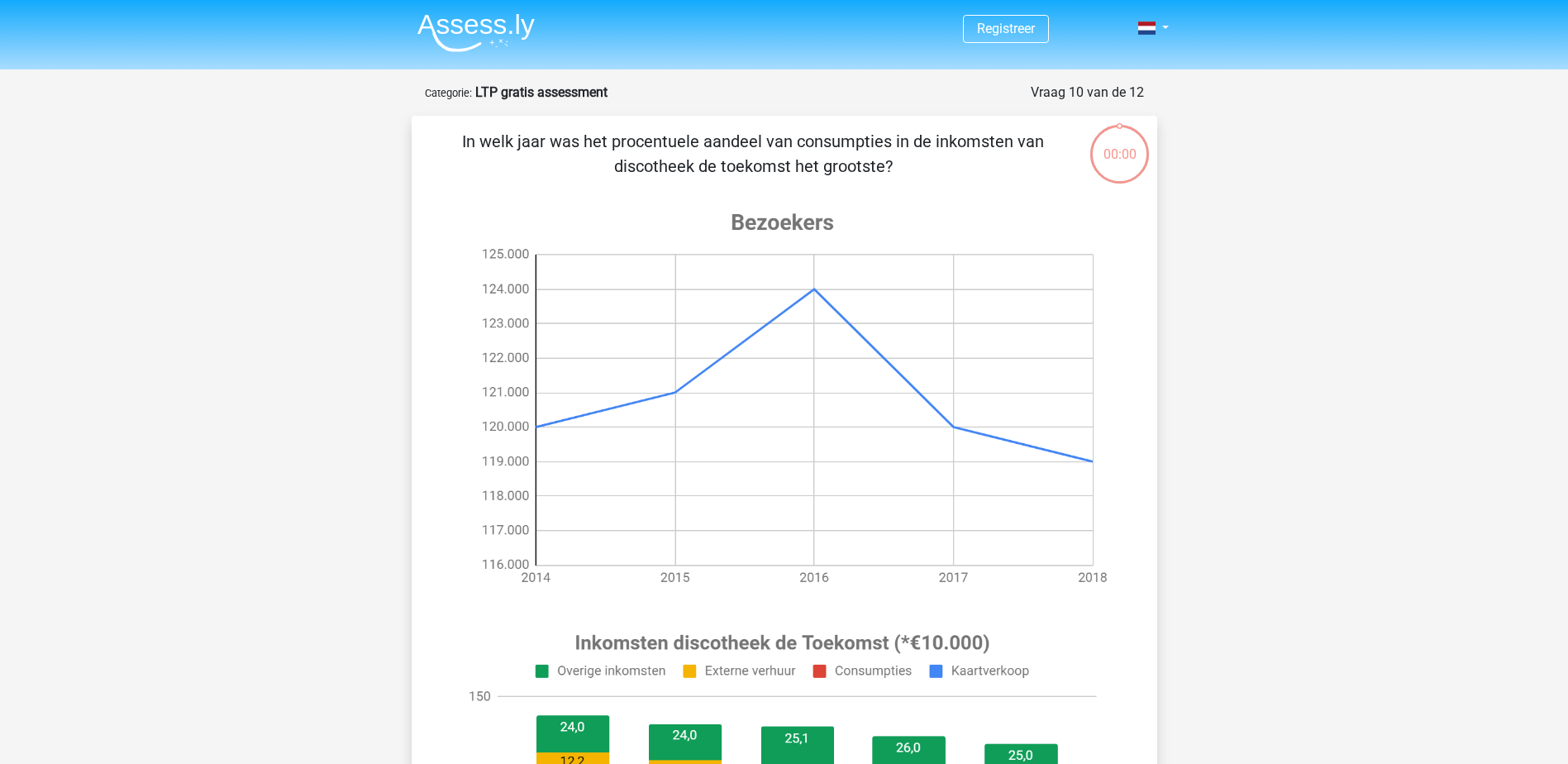
scroll to position [248, 0]
